Goal: Task Accomplishment & Management: Use online tool/utility

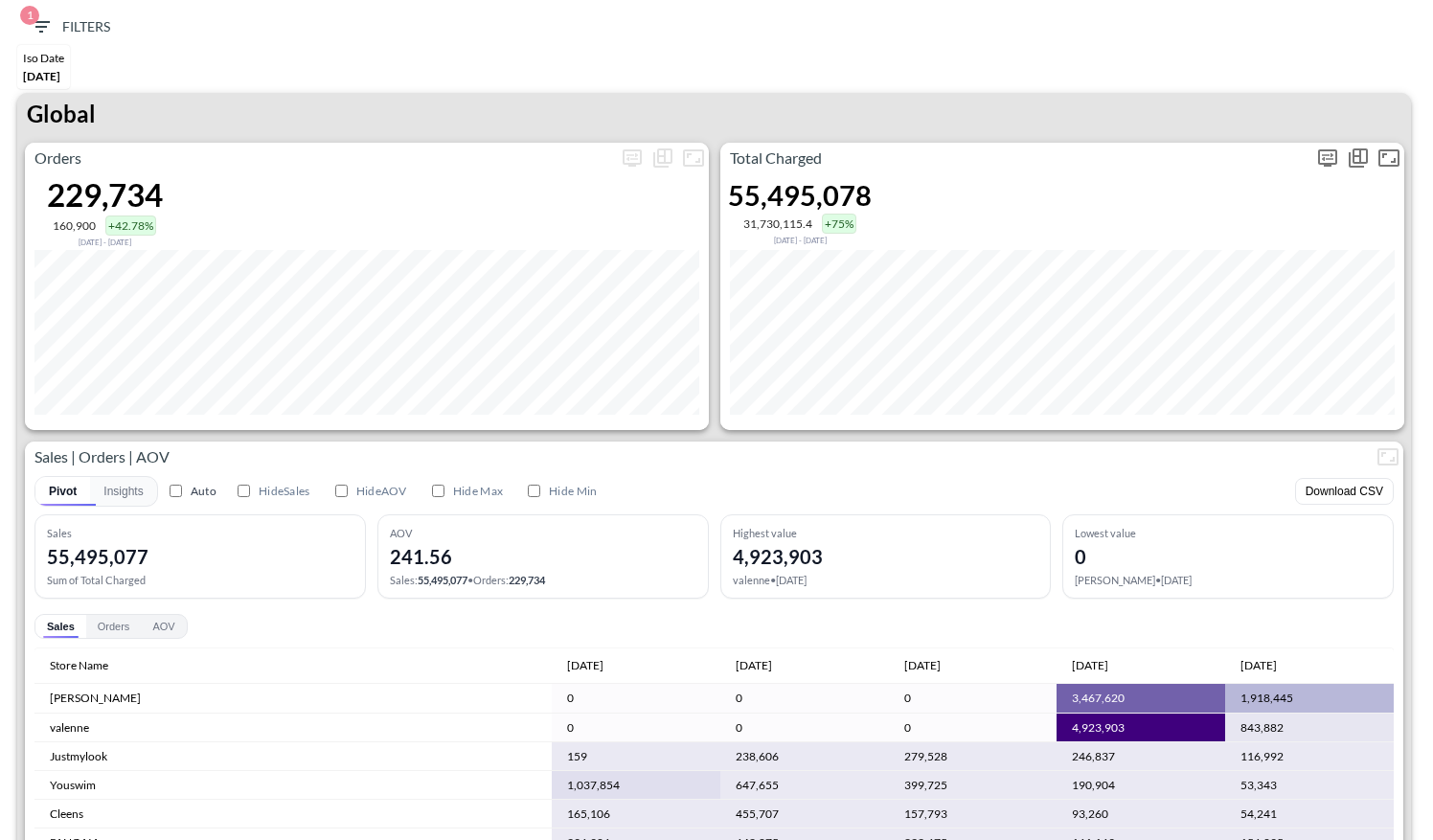
click at [1326, 156] on icon "more" at bounding box center [1328, 158] width 23 height 23
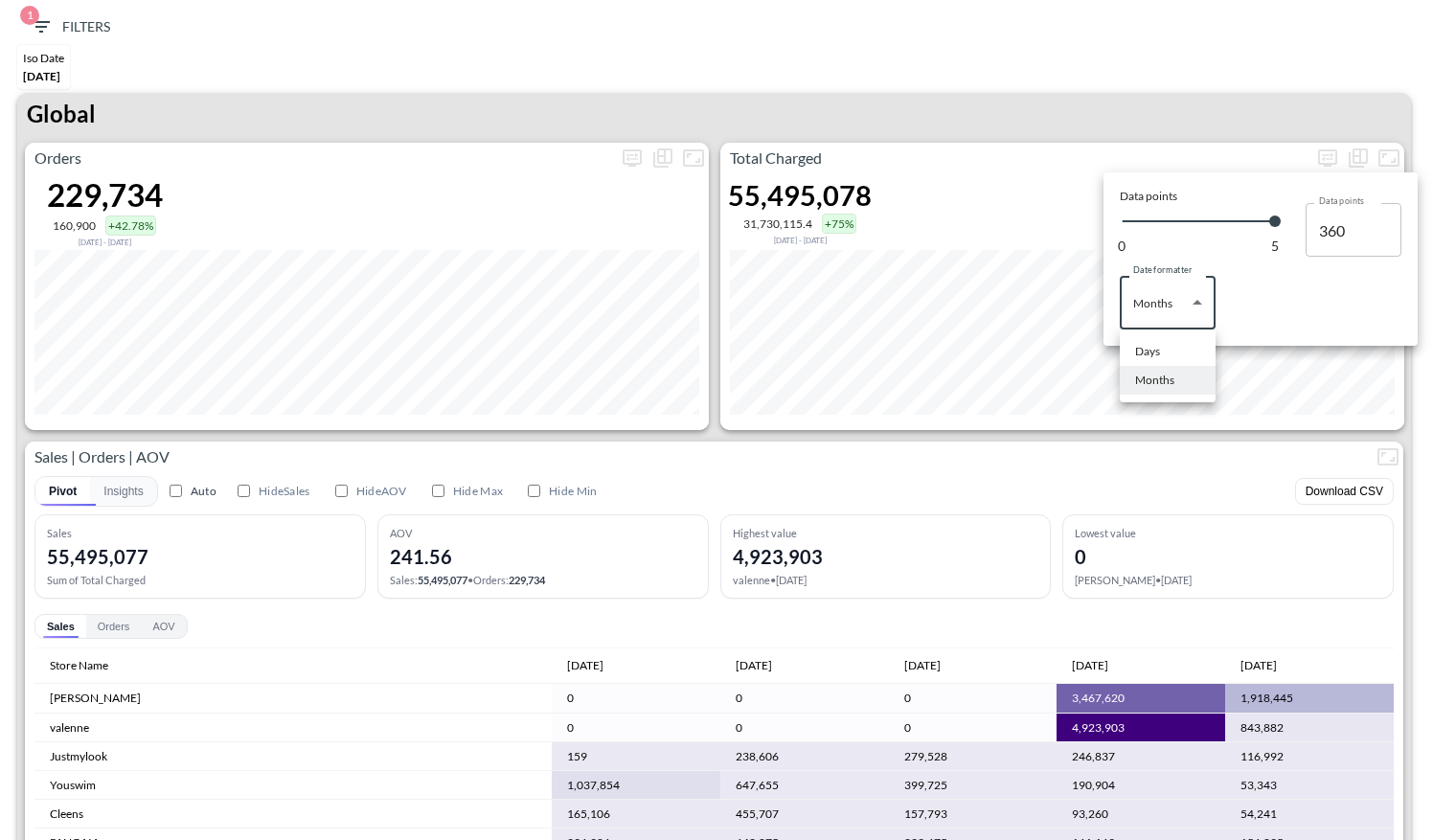
click at [1182, 295] on body "BI.P.EYE, Interactive Analytics Dashboards 1 Filters Iso Date [DATE] Global Ord…" at bounding box center [716, 420] width 1433 height 840
click at [1162, 347] on li "Days" at bounding box center [1167, 352] width 95 height 29
type input "Days"
type input "136"
click at [1218, 55] on div at bounding box center [716, 420] width 1433 height 840
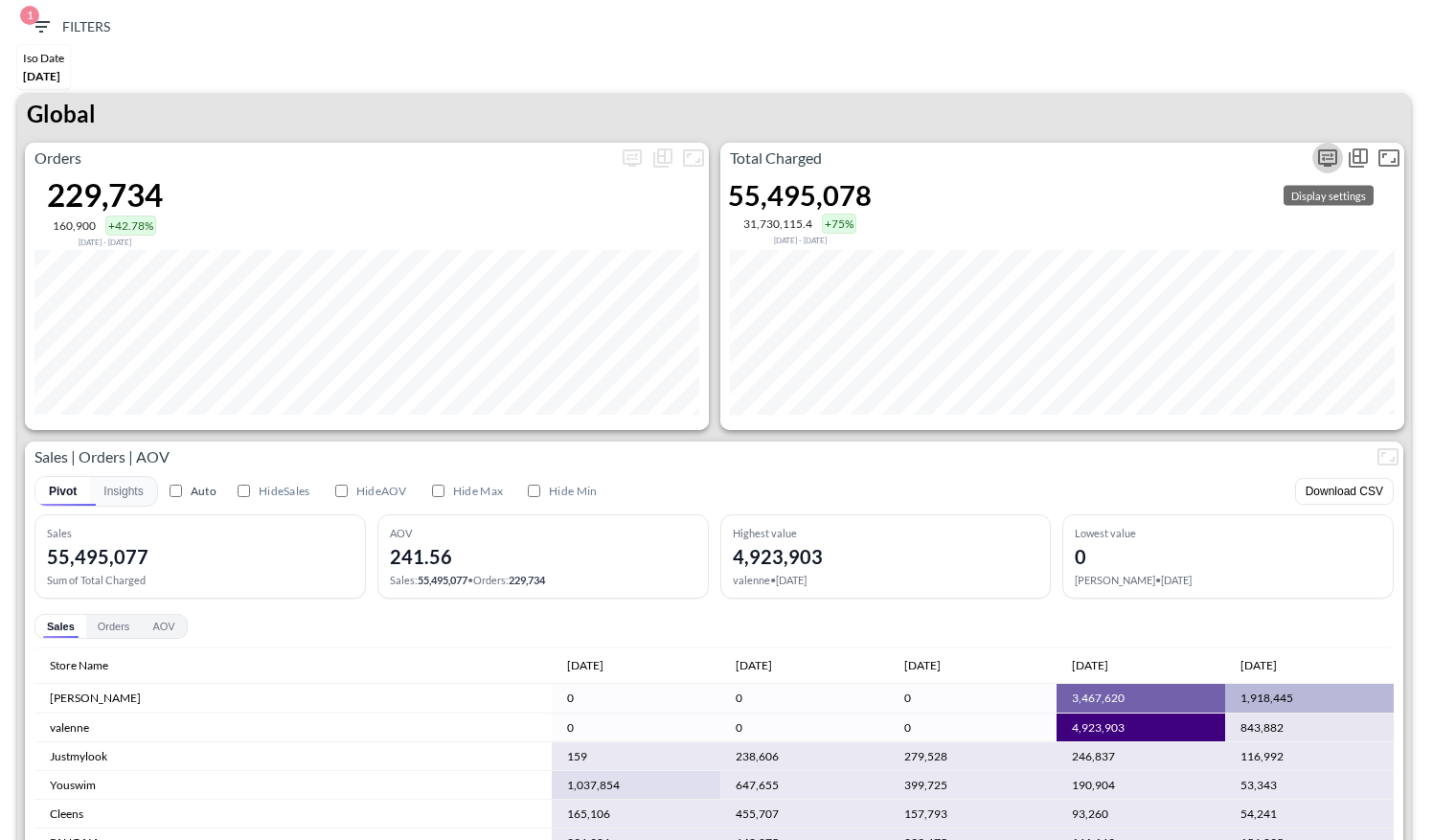
click at [1329, 166] on icon "more" at bounding box center [1328, 158] width 23 height 23
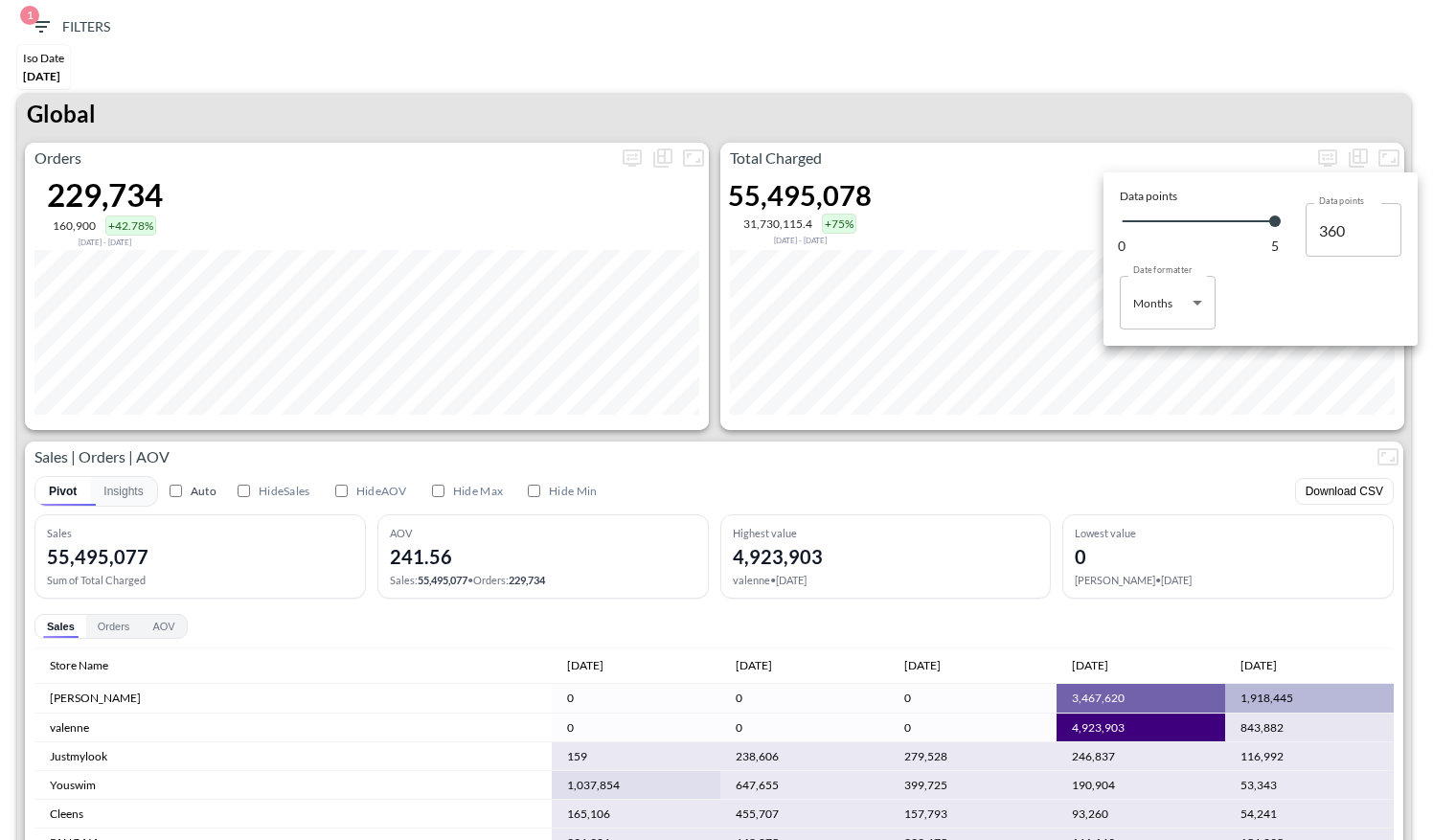
click at [1195, 430] on div at bounding box center [716, 420] width 1433 height 840
click at [1330, 166] on icon "more" at bounding box center [1328, 158] width 23 height 23
click at [1204, 304] on body "BI.P.EYE, Interactive Analytics Dashboards 1 Filters Iso Date [DATE] Global Ord…" at bounding box center [716, 420] width 1433 height 840
click at [1180, 339] on li "Days" at bounding box center [1167, 352] width 95 height 29
type input "Days"
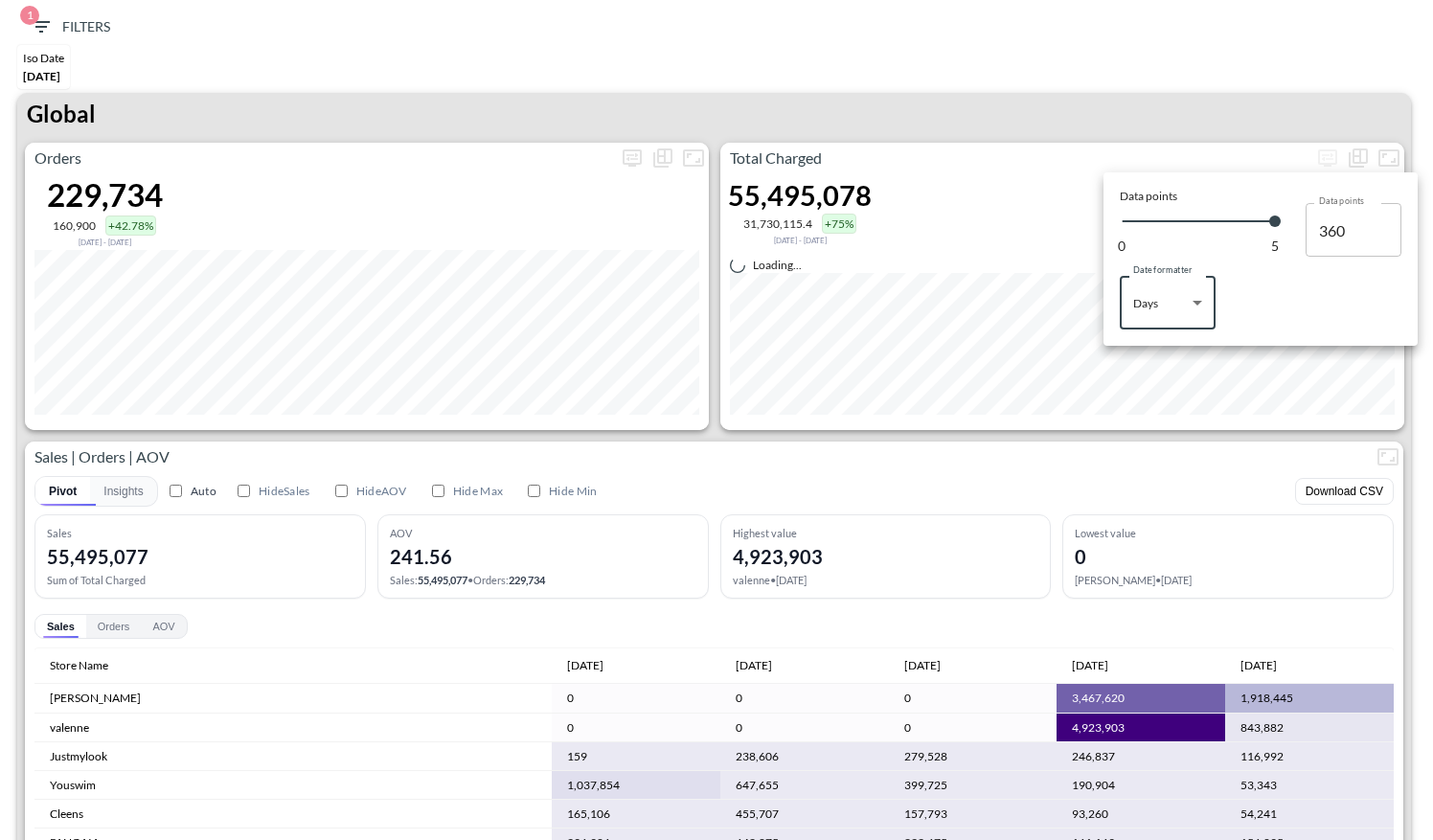
type input "136"
click at [1239, 98] on div at bounding box center [716, 420] width 1433 height 840
